Goal: Task Accomplishment & Management: Complete application form

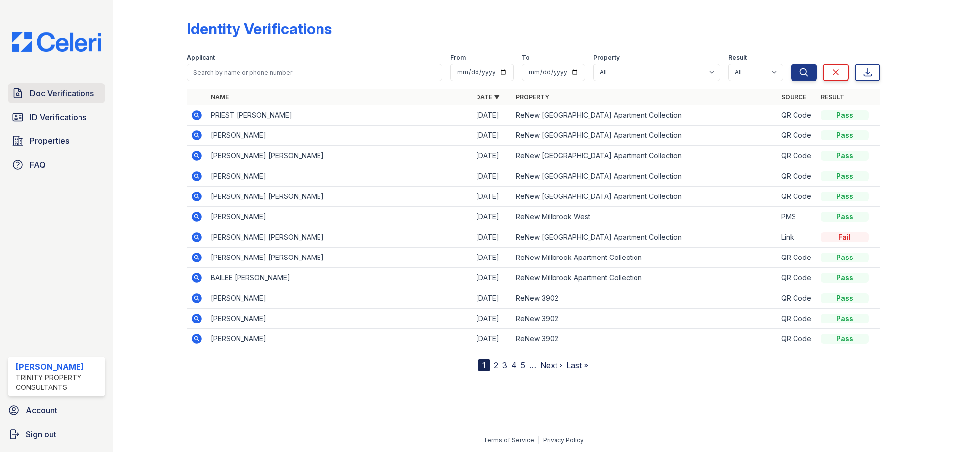
click at [73, 100] on link "Doc Verifications" at bounding box center [56, 93] width 97 height 20
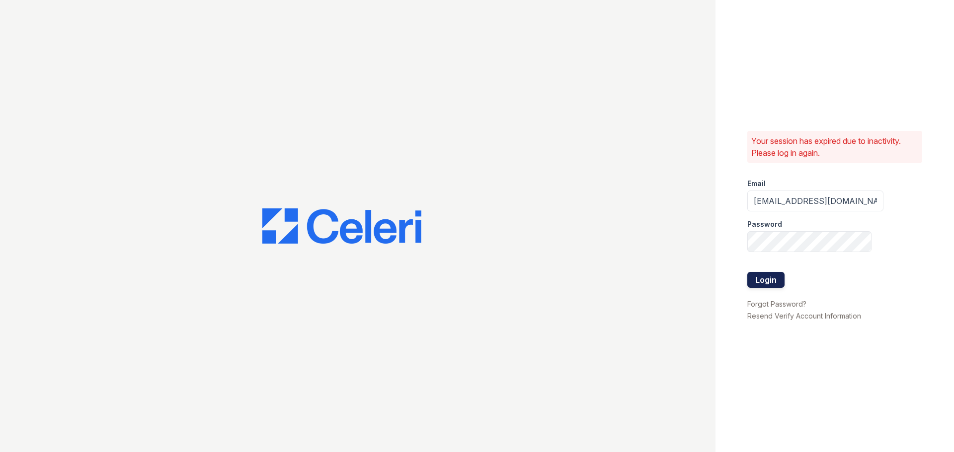
click at [763, 278] on button "Login" at bounding box center [765, 280] width 37 height 16
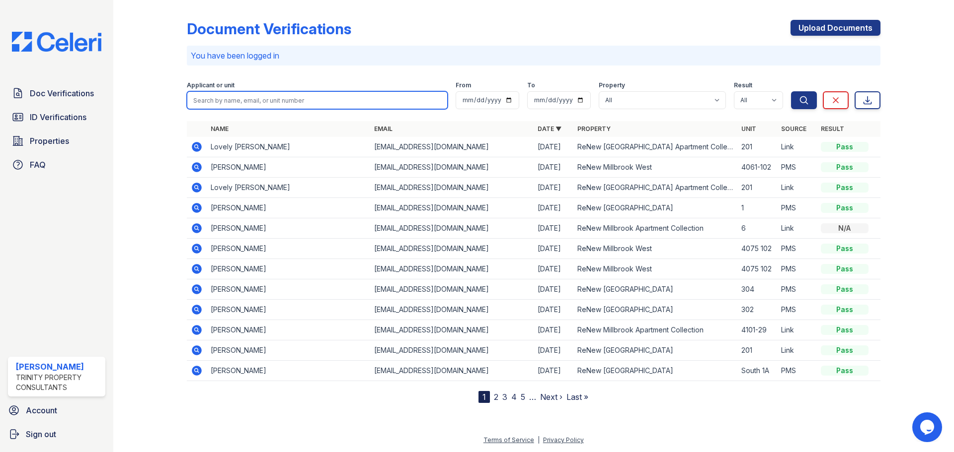
click at [257, 106] on input "search" at bounding box center [317, 100] width 261 height 18
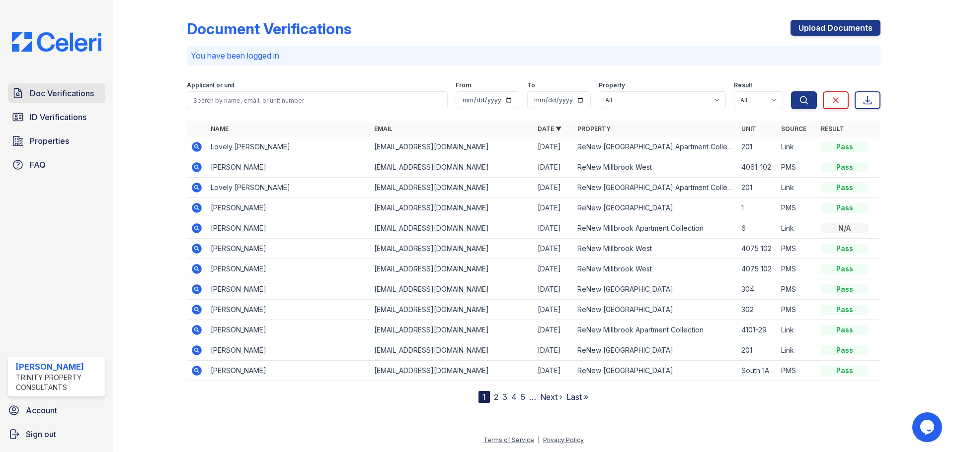
click at [46, 84] on link "Doc Verifications" at bounding box center [56, 93] width 97 height 20
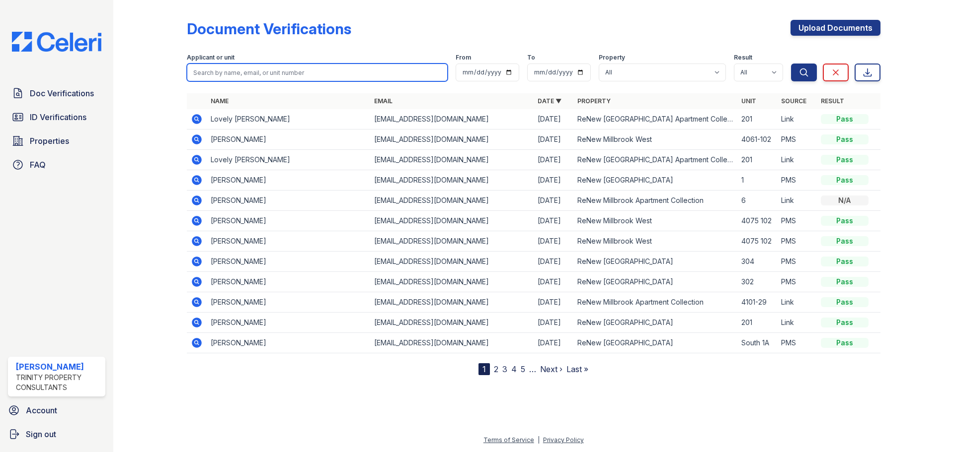
click at [213, 71] on input "search" at bounding box center [317, 73] width 261 height 18
click at [125, 148] on div "Document Verifications Upload Documents Filter Applicant or unit From To Proper…" at bounding box center [533, 226] width 840 height 452
click at [234, 122] on td "Lovely Andreas" at bounding box center [288, 119] width 163 height 20
click at [542, 128] on td "09/04/25" at bounding box center [553, 119] width 40 height 20
click at [198, 120] on icon at bounding box center [197, 119] width 12 height 12
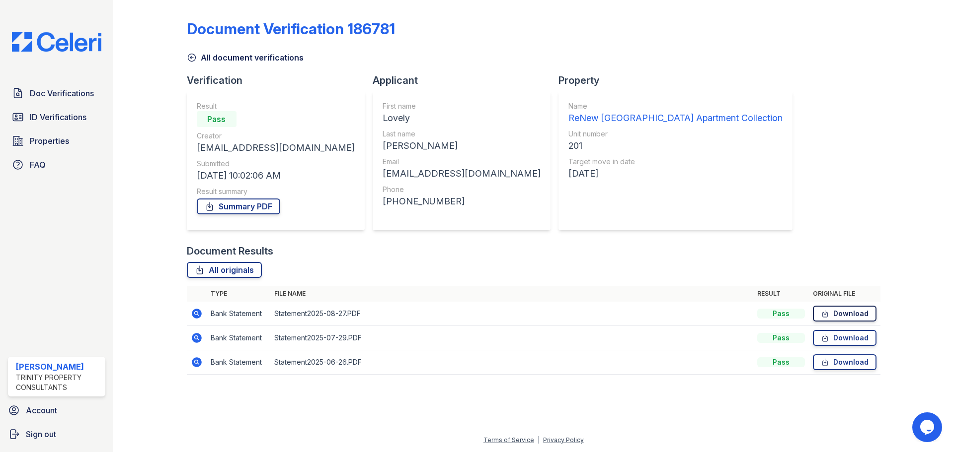
click at [826, 310] on icon at bounding box center [825, 314] width 8 height 10
click at [209, 207] on icon at bounding box center [209, 207] width 5 height 8
click at [67, 99] on span "Doc Verifications" at bounding box center [62, 93] width 64 height 12
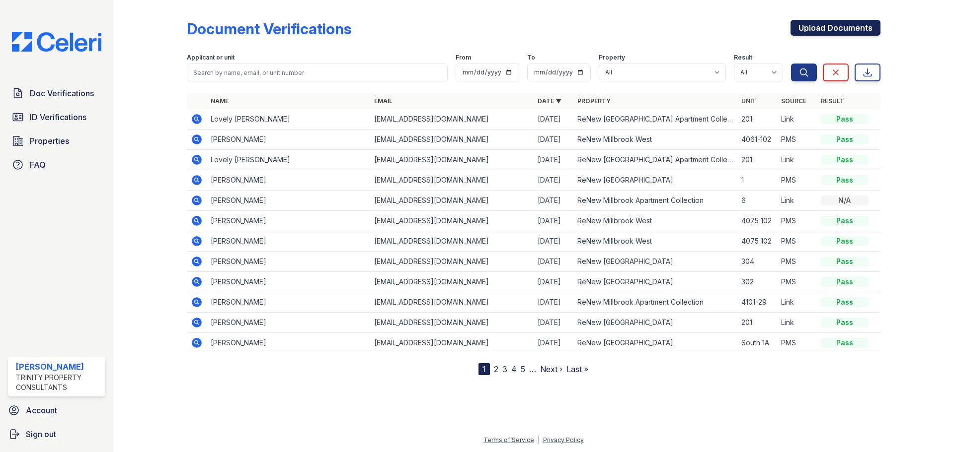
click at [834, 35] on link "Upload Documents" at bounding box center [835, 28] width 90 height 16
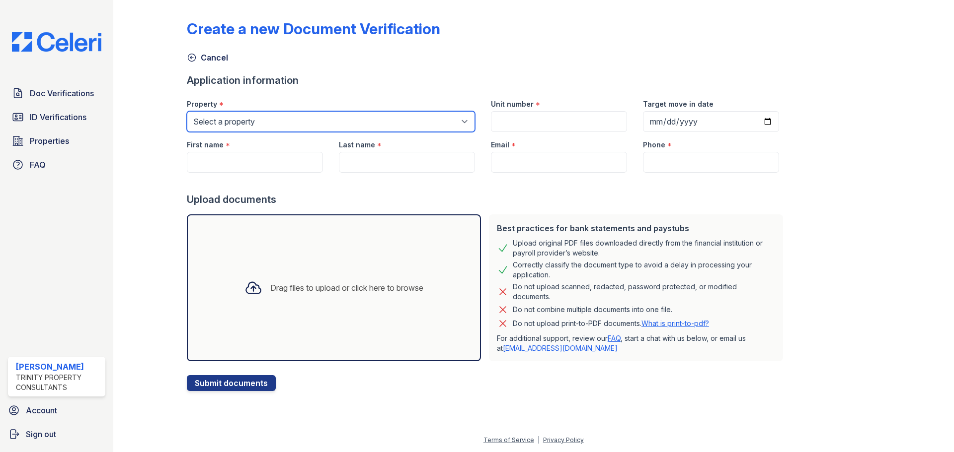
click at [395, 130] on select "Select a property ReNew 3902 ReNew Kentwood ReNew Millbrook Apartment Collectio…" at bounding box center [331, 121] width 288 height 21
select select "3958"
click at [187, 111] on select "Select a property ReNew 3902 ReNew Kentwood ReNew Millbrook Apartment Collectio…" at bounding box center [331, 121] width 288 height 21
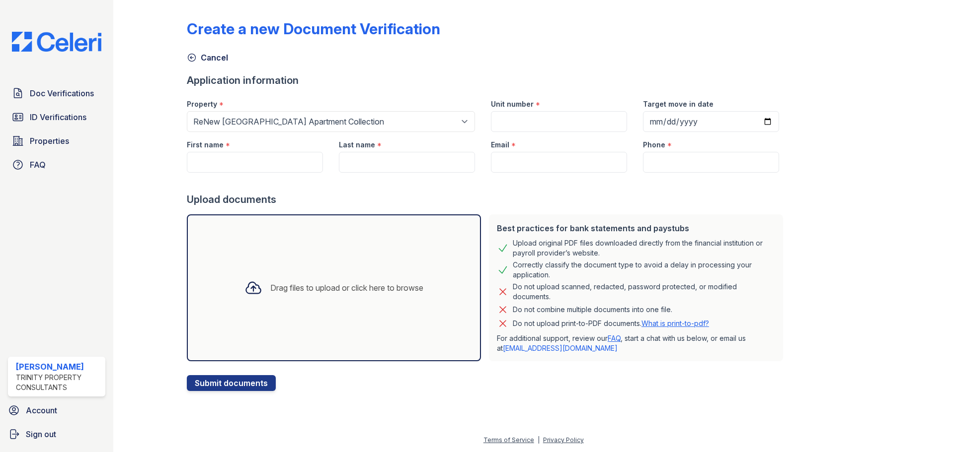
click at [248, 272] on div "Drag files to upload or click here to browse" at bounding box center [333, 288] width 195 height 34
click at [506, 122] on input "Unit number" at bounding box center [559, 121] width 136 height 21
click at [212, 166] on input "First name" at bounding box center [255, 162] width 136 height 21
type input "Lovely"
type input "[PERSON_NAME]"
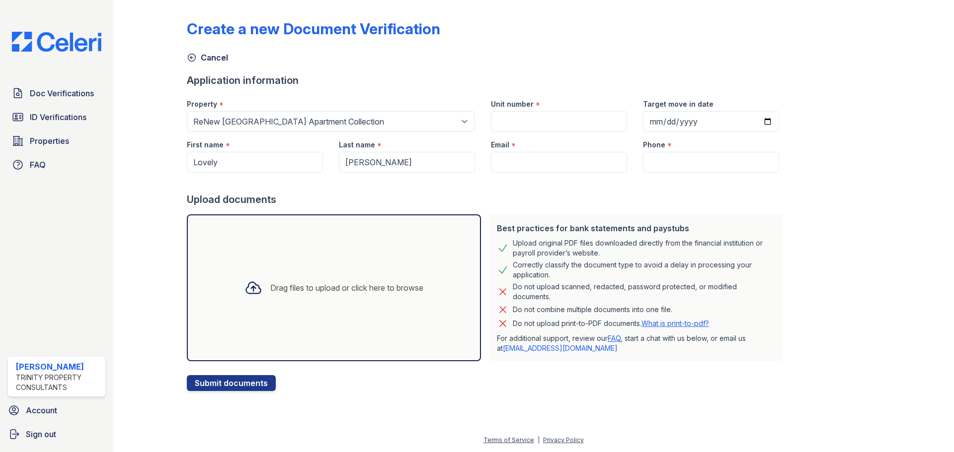
click at [247, 291] on icon at bounding box center [253, 288] width 18 height 18
click at [283, 284] on div "Drag files to upload or click here to browse" at bounding box center [346, 288] width 153 height 12
click at [261, 297] on div "Drag files to upload or click here to browse" at bounding box center [333, 288] width 195 height 34
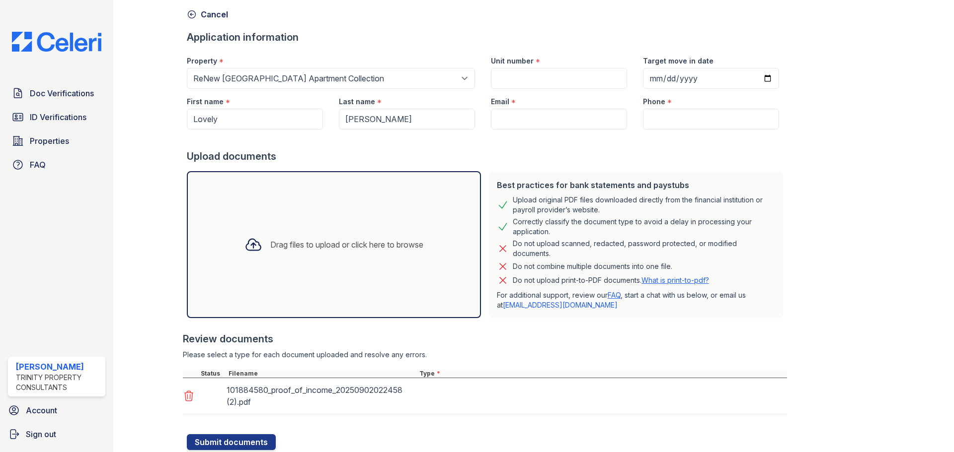
scroll to position [75, 0]
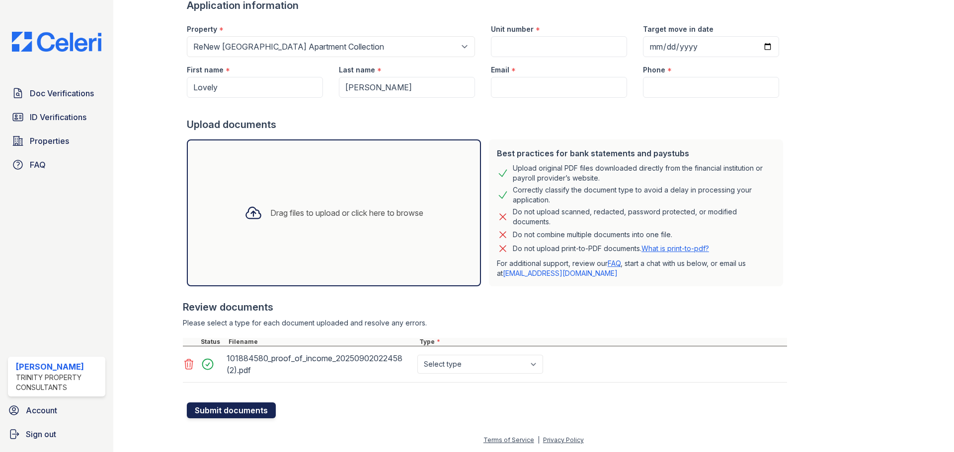
click at [231, 417] on button "Submit documents" at bounding box center [231, 411] width 89 height 16
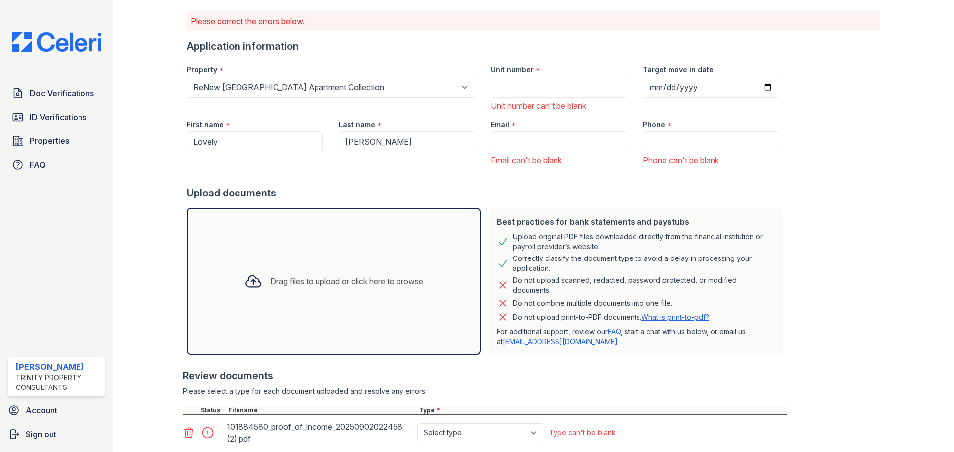
scroll to position [131, 0]
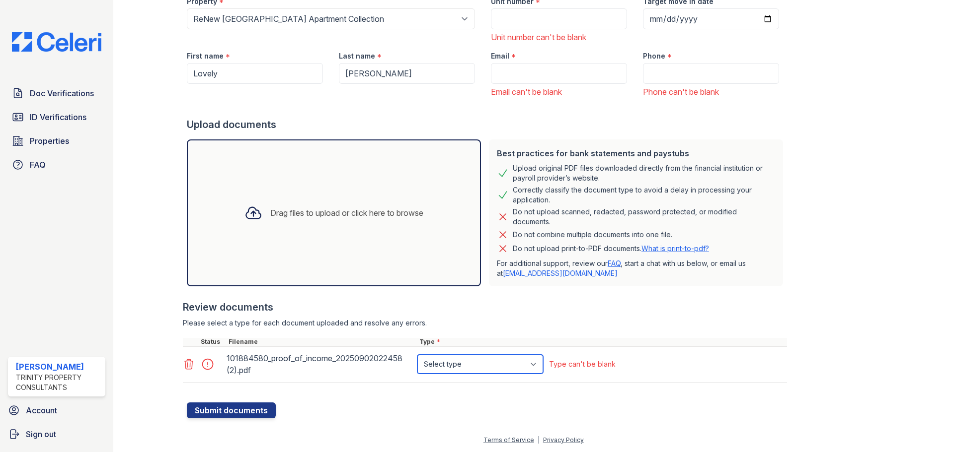
click at [494, 365] on select "Select type Paystub Bank Statement Offer Letter Tax Documents Benefit Award Let…" at bounding box center [480, 364] width 126 height 19
click at [417, 355] on select "Select type Paystub Bank Statement Offer Letter Tax Documents Benefit Award Let…" at bounding box center [480, 364] width 126 height 19
click at [462, 365] on select "Select type Paystub Bank Statement Offer Letter Tax Documents Benefit Award Let…" at bounding box center [480, 364] width 126 height 19
select select "offer_letter"
click at [417, 355] on select "Select type Paystub Bank Statement Offer Letter Tax Documents Benefit Award Let…" at bounding box center [480, 364] width 126 height 19
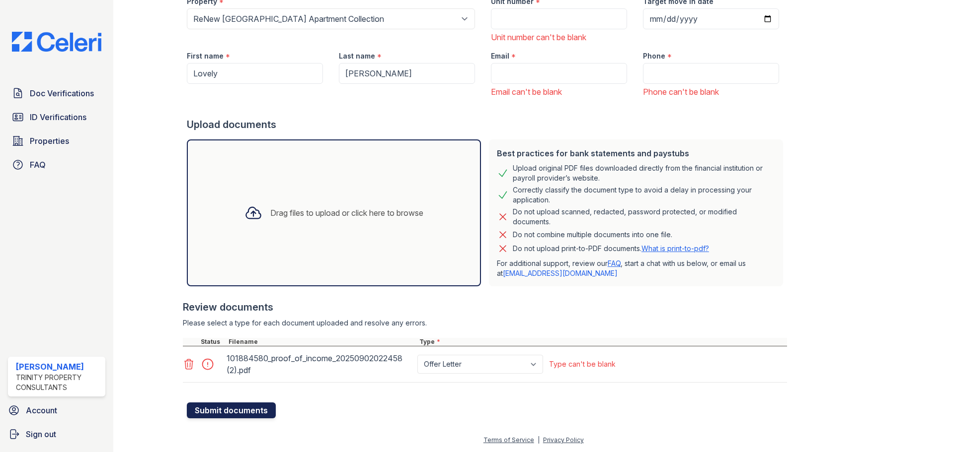
click at [252, 415] on button "Submit documents" at bounding box center [231, 411] width 89 height 16
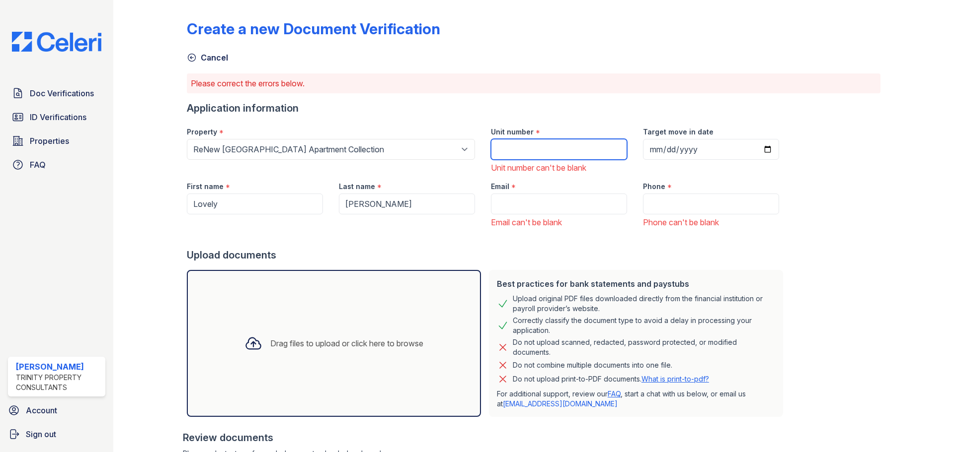
click at [564, 151] on input "Unit number" at bounding box center [559, 149] width 136 height 21
type input "4048w-201"
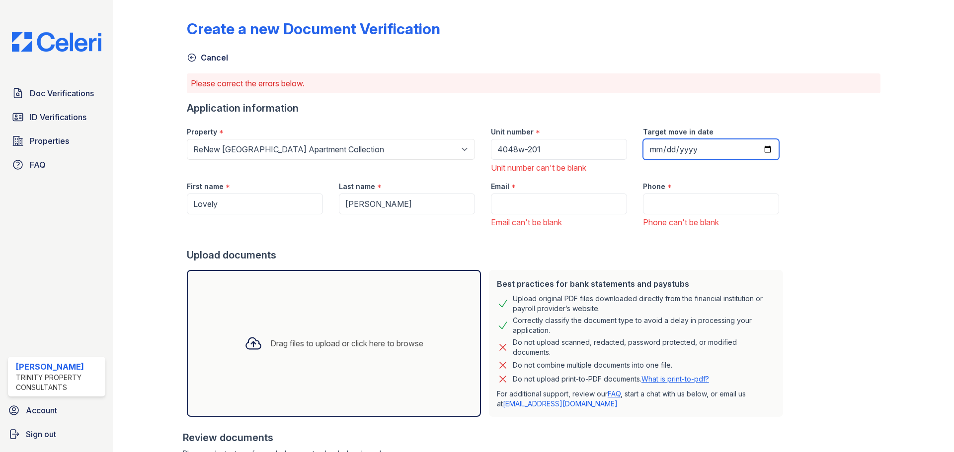
click at [643, 151] on input "Target move in date" at bounding box center [711, 149] width 136 height 21
click at [643, 148] on input "Target move in date" at bounding box center [711, 149] width 136 height 21
click at [643, 150] on input "Target move in date" at bounding box center [711, 149] width 136 height 21
type input "2012-09-03"
type input "0025-09-03"
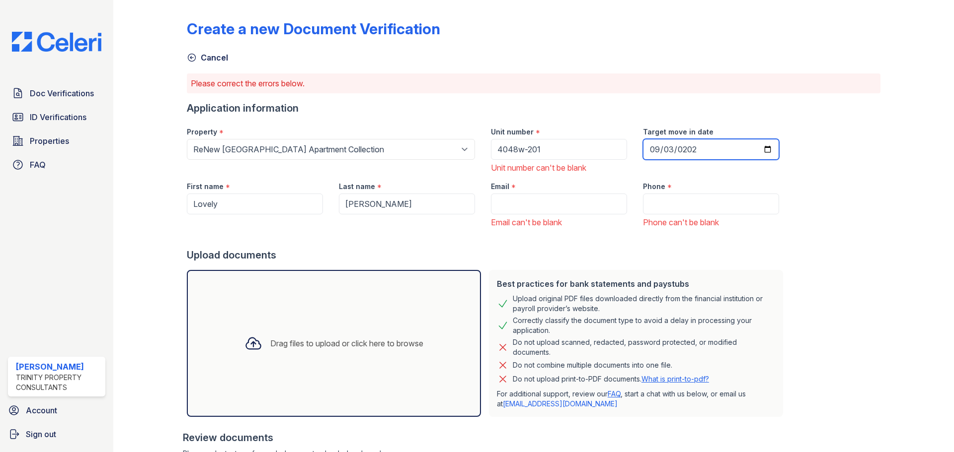
type input "2025-09-03"
click at [555, 203] on input "Email" at bounding box center [559, 204] width 136 height 21
paste input "lovelyandreas635@yahoo.com"
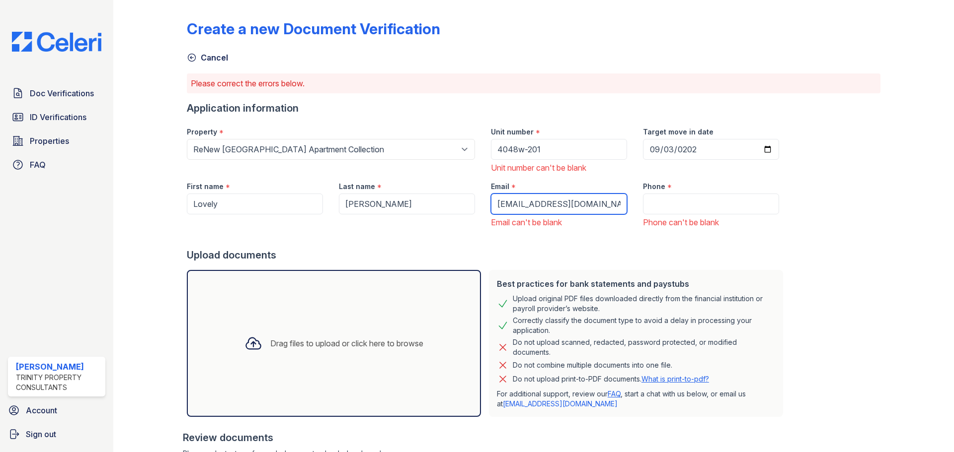
type input "lovelyandreas635@yahoo.com"
click at [648, 205] on input "Phone" at bounding box center [711, 204] width 136 height 21
paste input "(616) 635-5369"
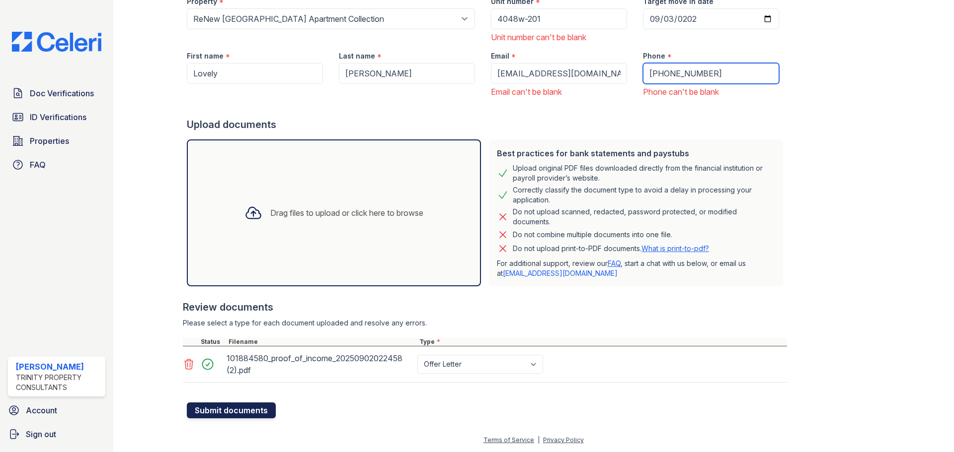
type input "(616) 635-5369"
click at [218, 416] on button "Submit documents" at bounding box center [231, 411] width 89 height 16
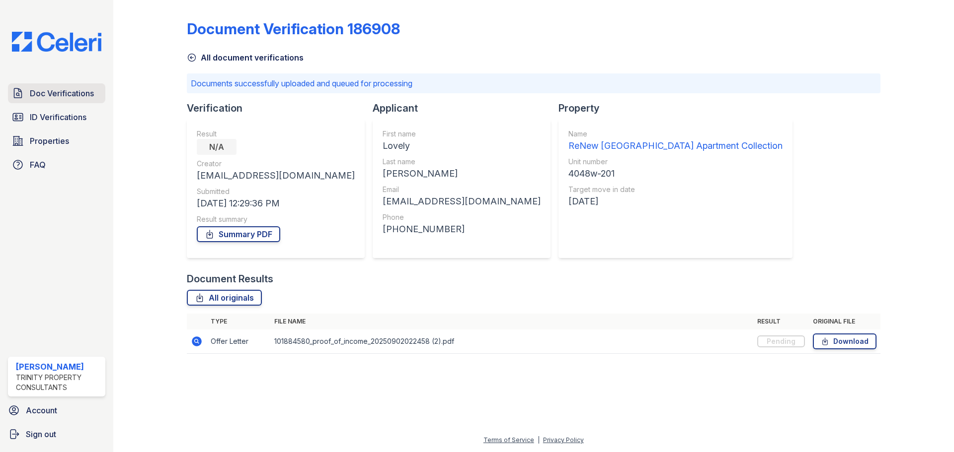
click at [28, 99] on link "Doc Verifications" at bounding box center [56, 93] width 97 height 20
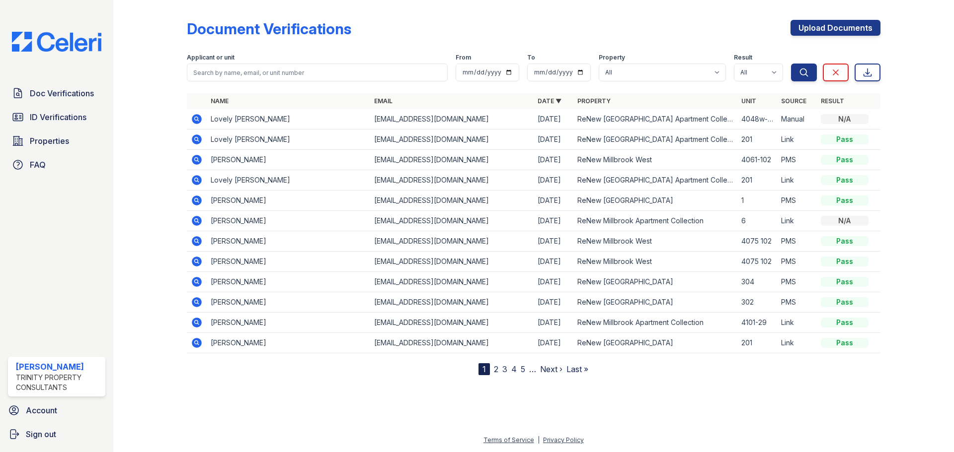
click at [198, 121] on icon at bounding box center [197, 119] width 12 height 12
click at [200, 140] on icon at bounding box center [197, 140] width 10 height 10
